Goal: Transaction & Acquisition: Purchase product/service

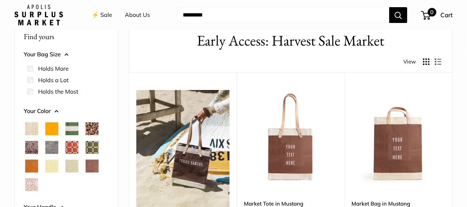
click at [428, 14] on span "0" at bounding box center [426, 15] width 10 height 9
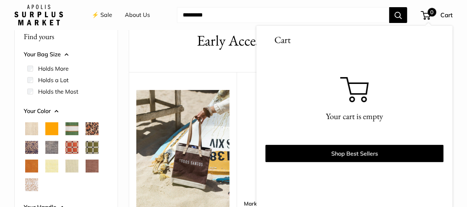
click at [201, 127] on img at bounding box center [182, 160] width 93 height 140
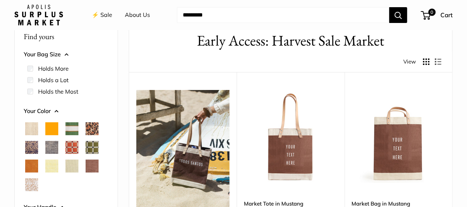
click at [0, 0] on img at bounding box center [0, 0] width 0 height 0
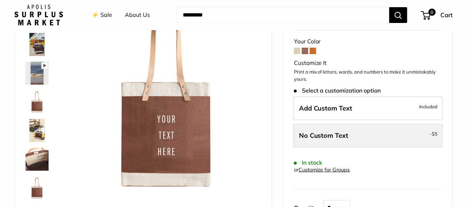
scroll to position [72, 0]
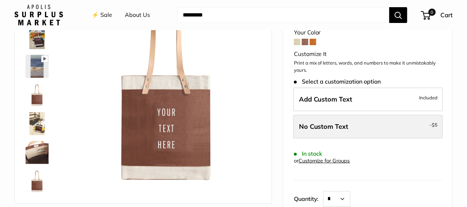
click at [341, 123] on span "No Custom Text" at bounding box center [324, 127] width 50 height 8
click at [329, 124] on span "No Custom Text" at bounding box center [324, 127] width 50 height 8
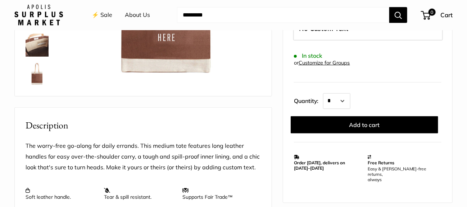
scroll to position [179, 0]
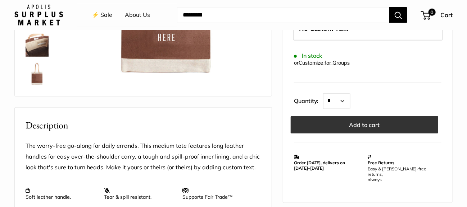
click at [339, 123] on button "Add to cart" at bounding box center [364, 125] width 147 height 17
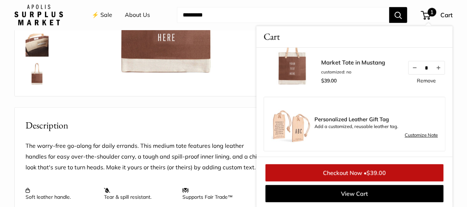
scroll to position [27, 0]
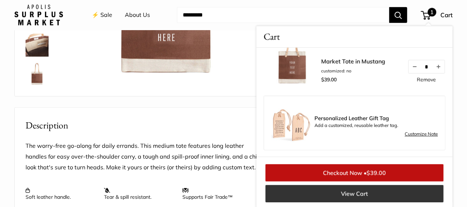
click at [367, 190] on link "View Cart" at bounding box center [354, 194] width 178 height 17
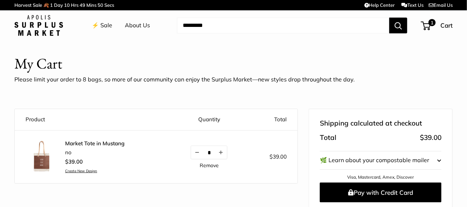
click at [40, 25] on img at bounding box center [38, 25] width 49 height 21
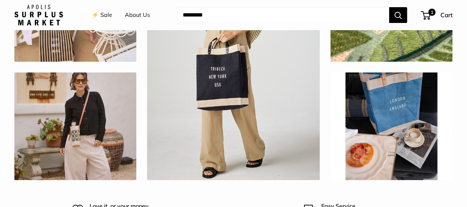
scroll to position [2086, 0]
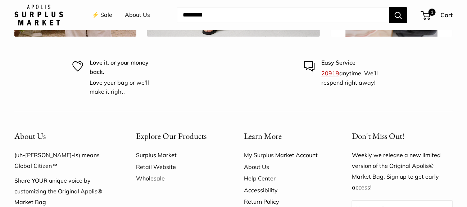
drag, startPoint x: 259, startPoint y: 102, endPoint x: 254, endPoint y: 111, distance: 10.2
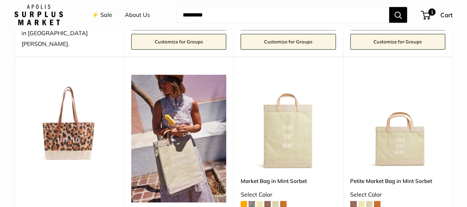
scroll to position [360, 0]
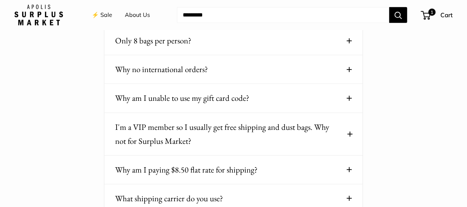
scroll to position [144, 0]
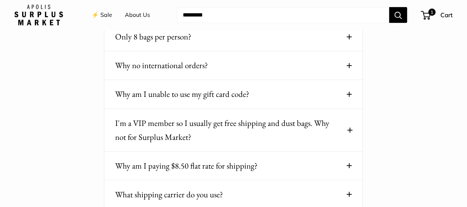
click at [346, 159] on button "Why am I paying $8.50 flat rate for shipping?" at bounding box center [233, 166] width 237 height 14
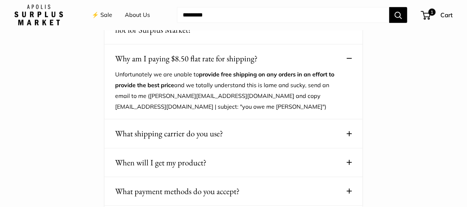
scroll to position [252, 0]
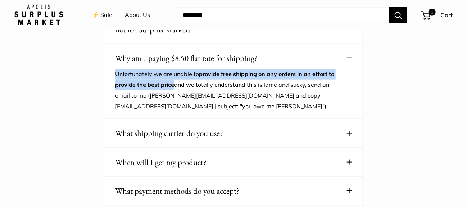
drag, startPoint x: 114, startPoint y: 58, endPoint x: 174, endPoint y: 68, distance: 60.7
click at [174, 68] on div "Why am I paying $8.50 flat rate for shipping? Unfortunately we are unable to pr…" at bounding box center [233, 82] width 259 height 76
copy p "Unfortunately we are unable to provide free shipping on any orders in an effort…"
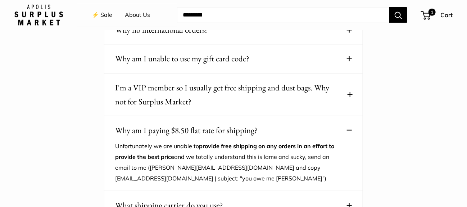
click at [219, 18] on input "Search..." at bounding box center [283, 15] width 212 height 16
paste input "**********"
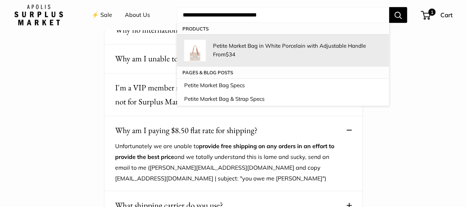
type input "**********"
click at [235, 54] on span "$34" at bounding box center [230, 54] width 10 height 7
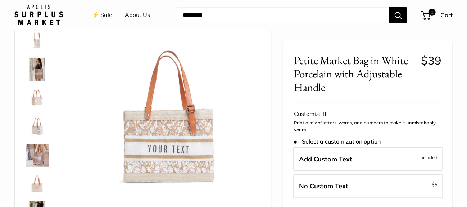
scroll to position [36, 0]
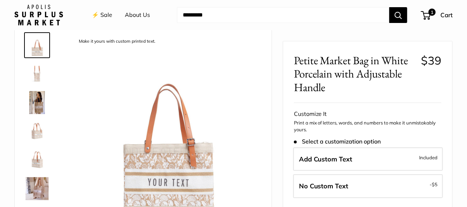
click at [36, 74] on img at bounding box center [37, 74] width 23 height 23
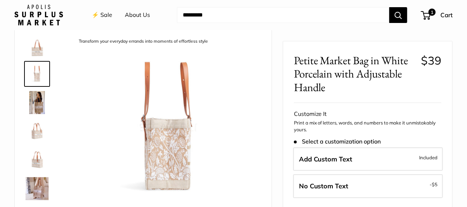
click at [36, 97] on img at bounding box center [37, 102] width 23 height 23
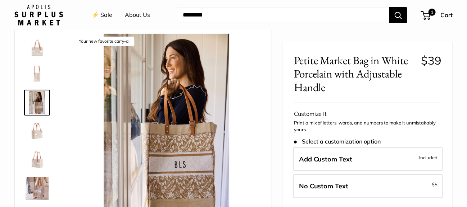
click at [37, 133] on img at bounding box center [37, 131] width 23 height 23
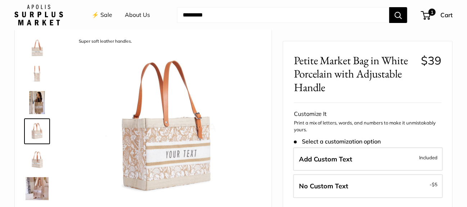
click at [206, 11] on input "Search..." at bounding box center [283, 15] width 212 height 16
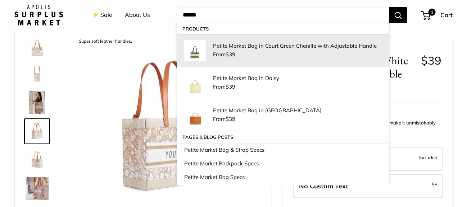
type input "******"
click at [296, 48] on p "Petite Market Bag in Court Green Chenille with Adjustable Handle" at bounding box center [297, 46] width 169 height 8
